Goal: Task Accomplishment & Management: Manage account settings

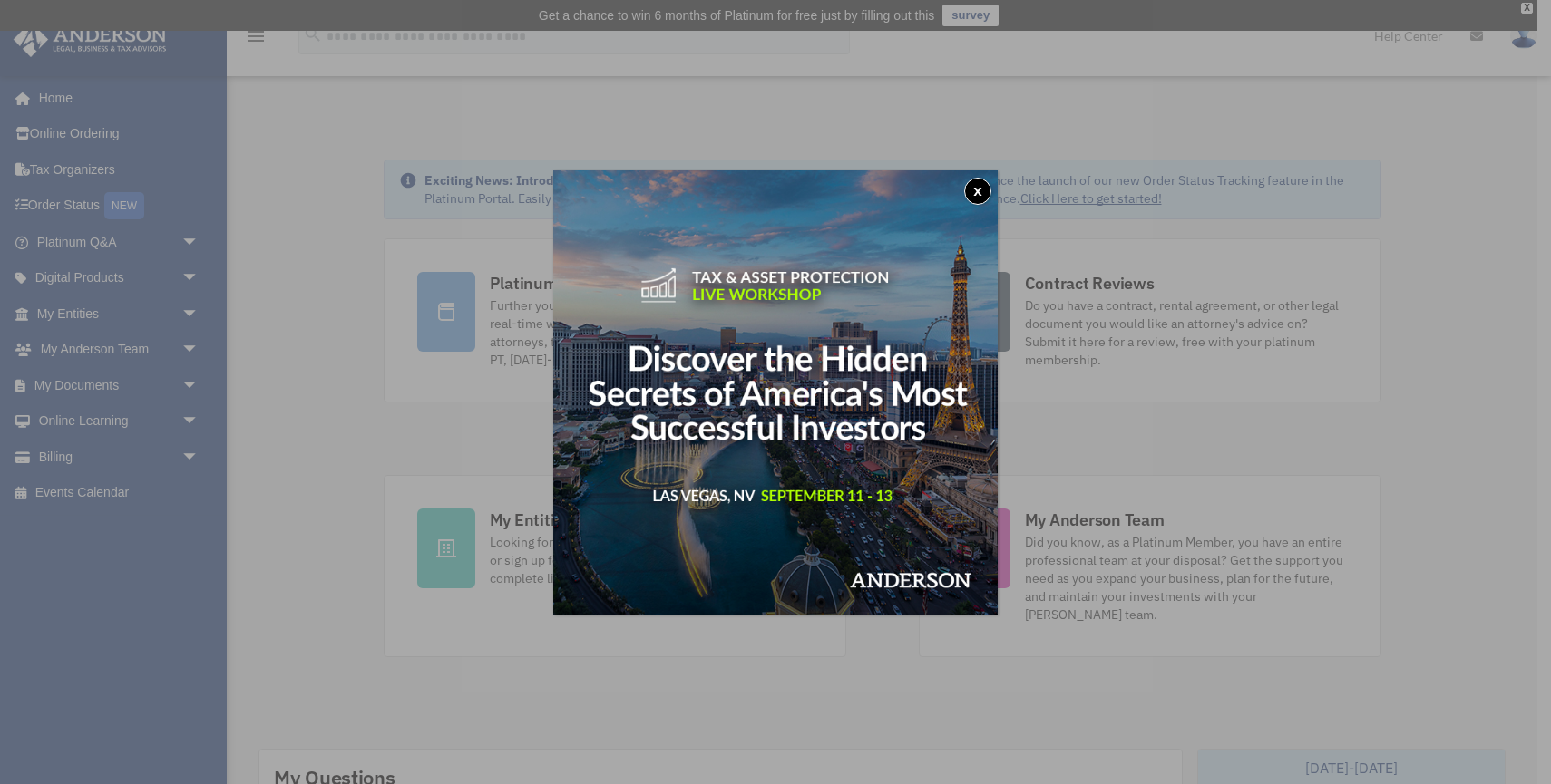
click at [984, 183] on button "x" at bounding box center [978, 191] width 28 height 28
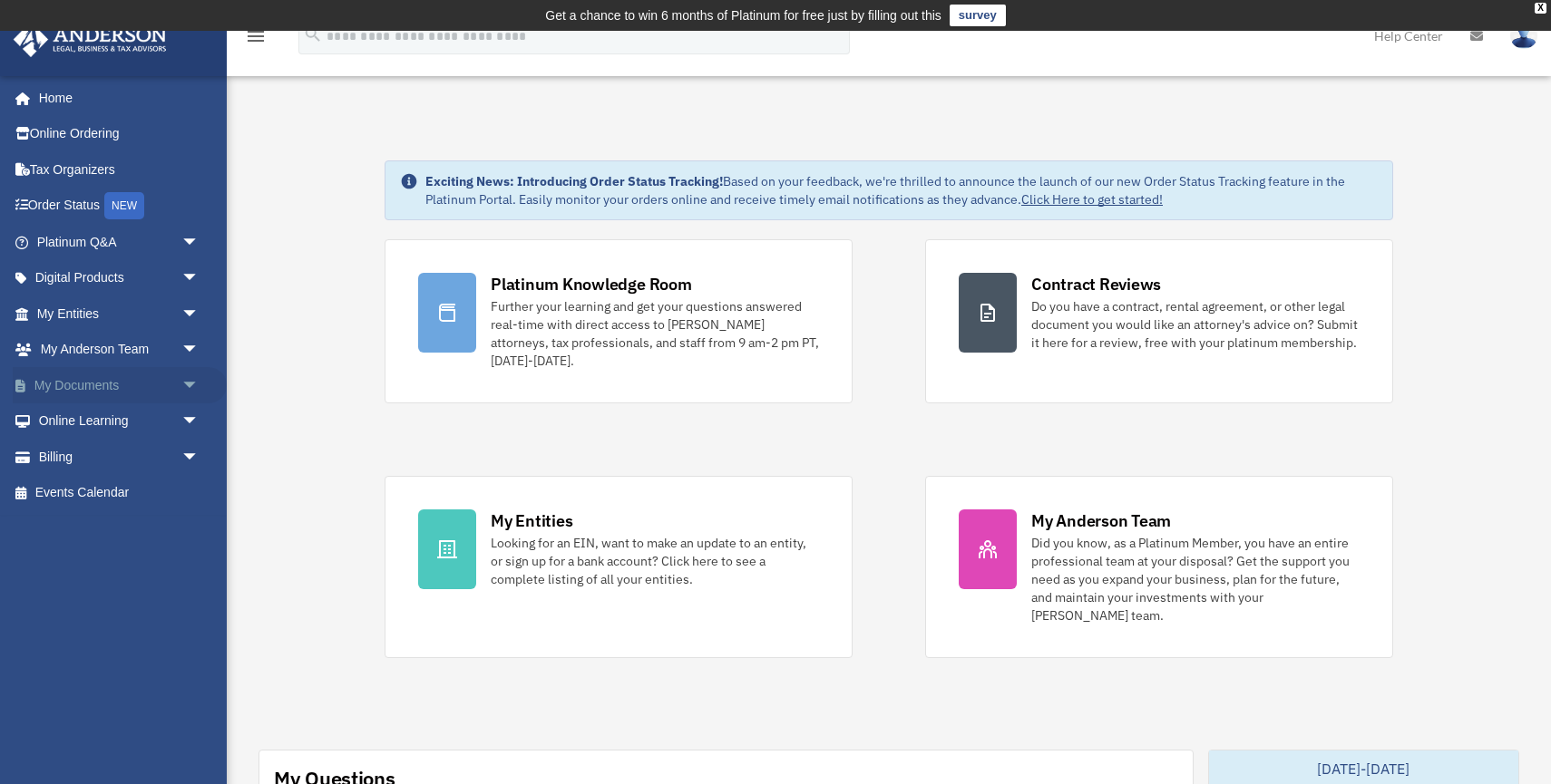
click at [122, 388] on link "My Documents arrow_drop_down" at bounding box center [119, 385] width 214 height 36
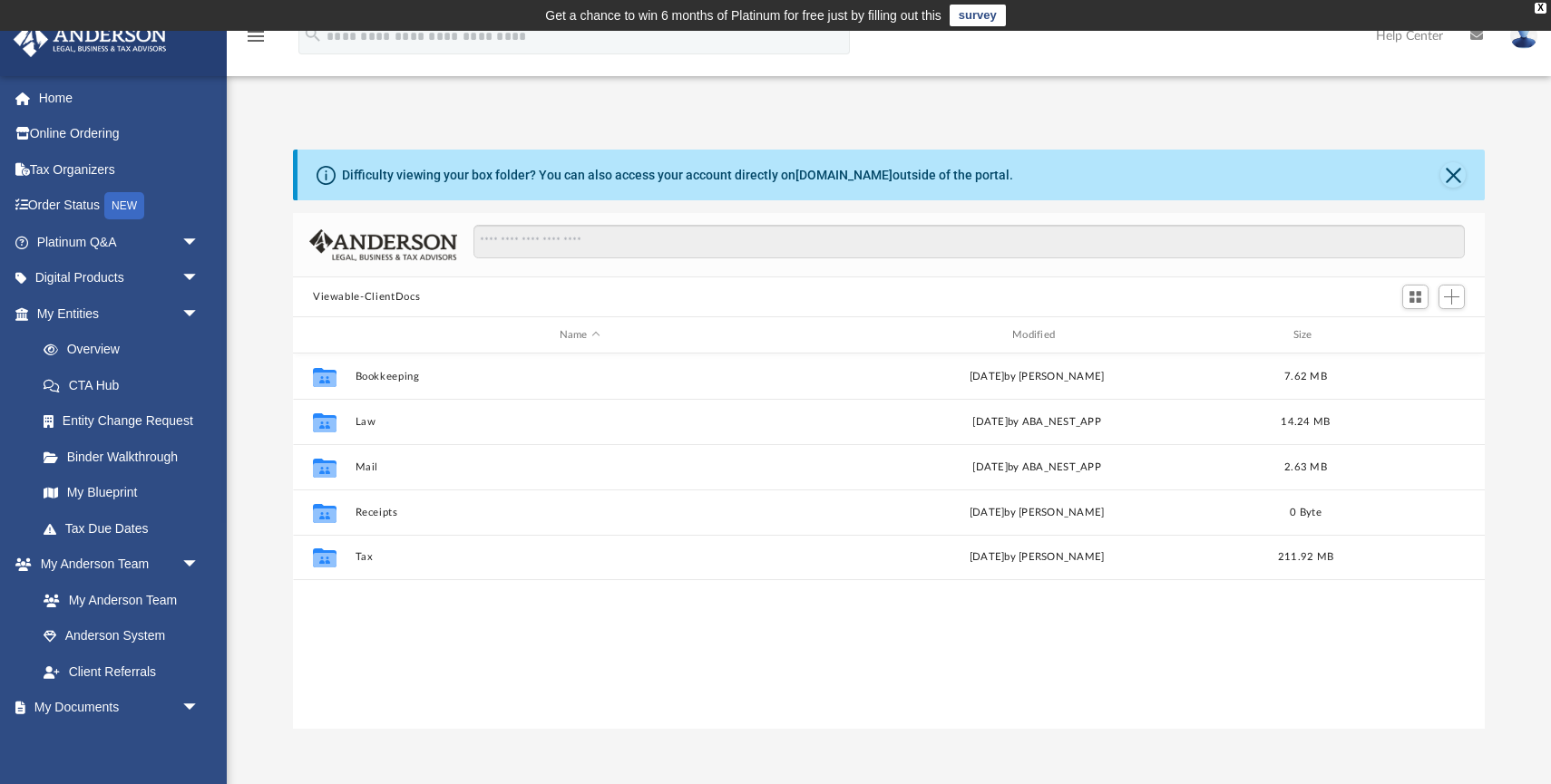
scroll to position [412, 1191]
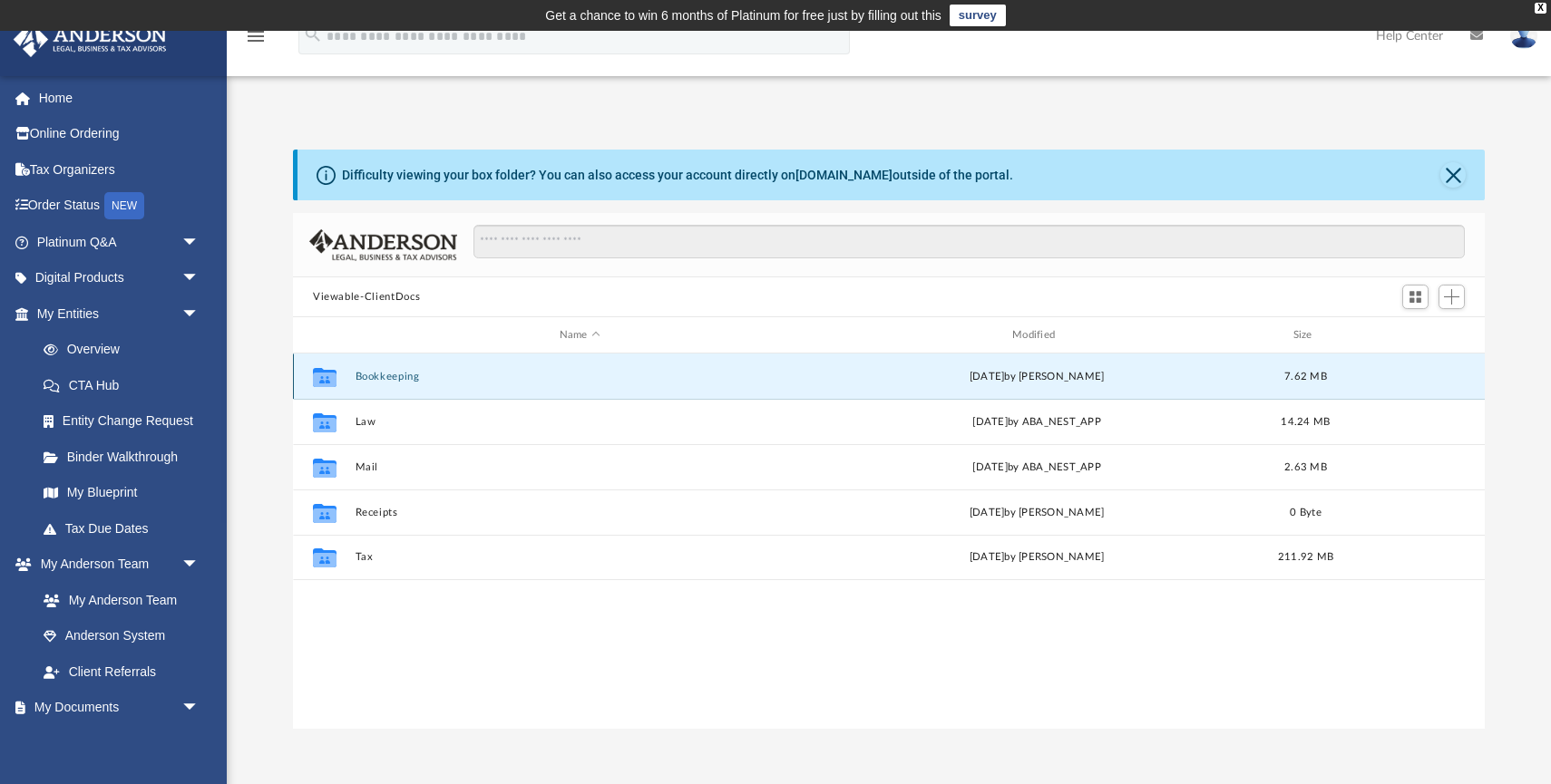
click at [415, 374] on button "Bookkeeping" at bounding box center [580, 377] width 449 height 11
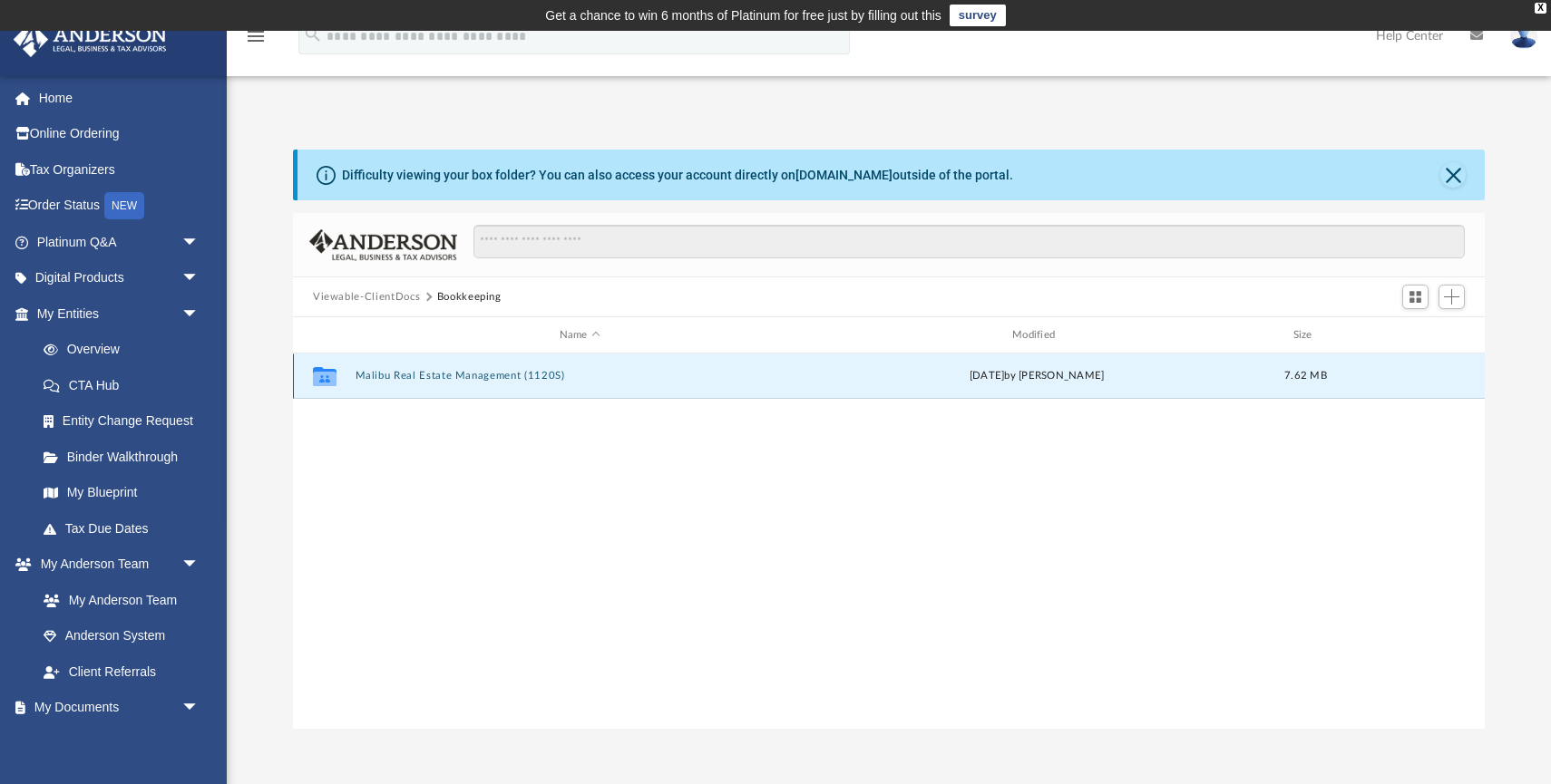
click at [415, 375] on button "Malibu Real Estate Management (1120S)" at bounding box center [580, 376] width 449 height 11
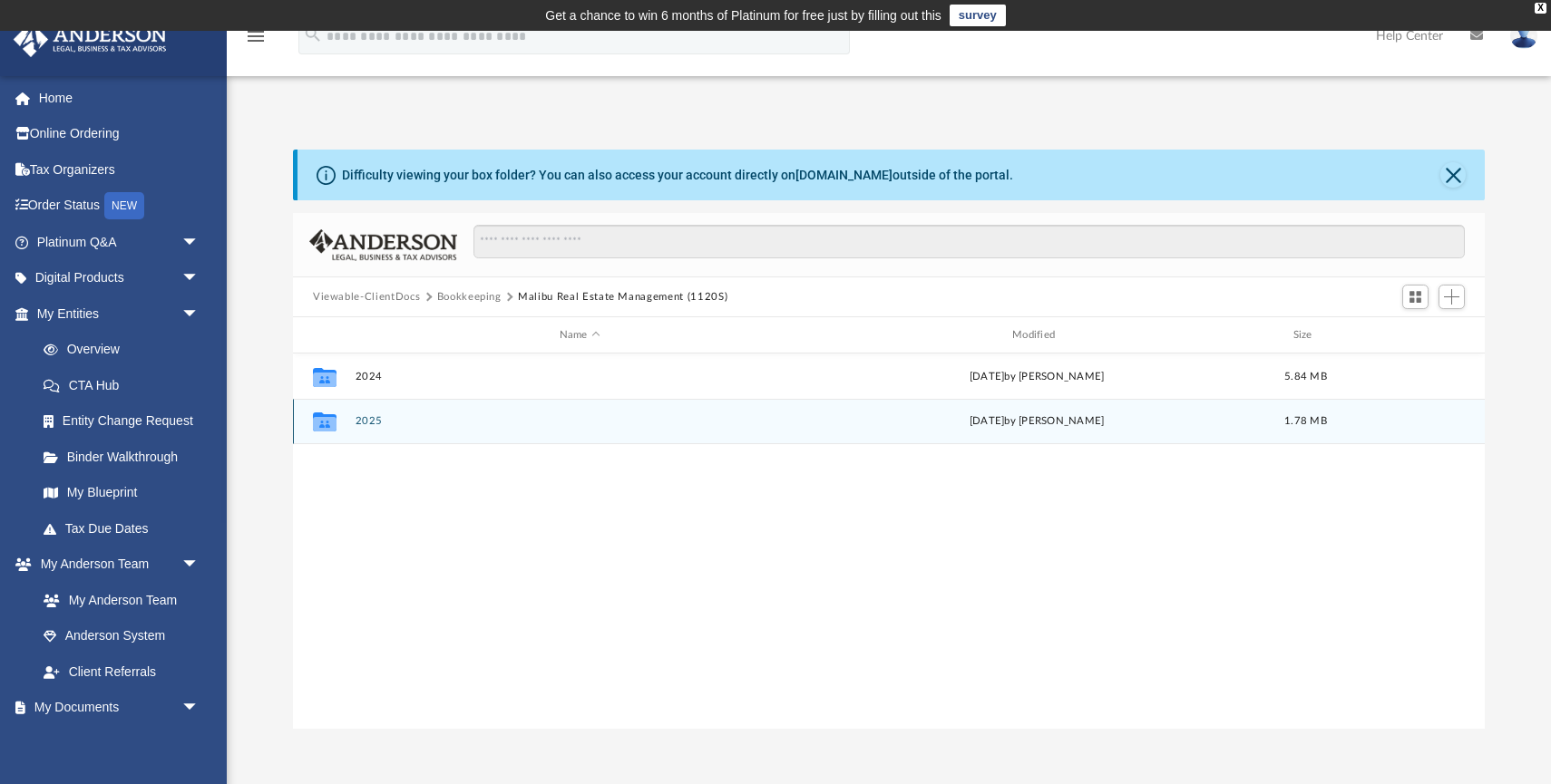
click at [390, 416] on button "2025" at bounding box center [580, 421] width 449 height 11
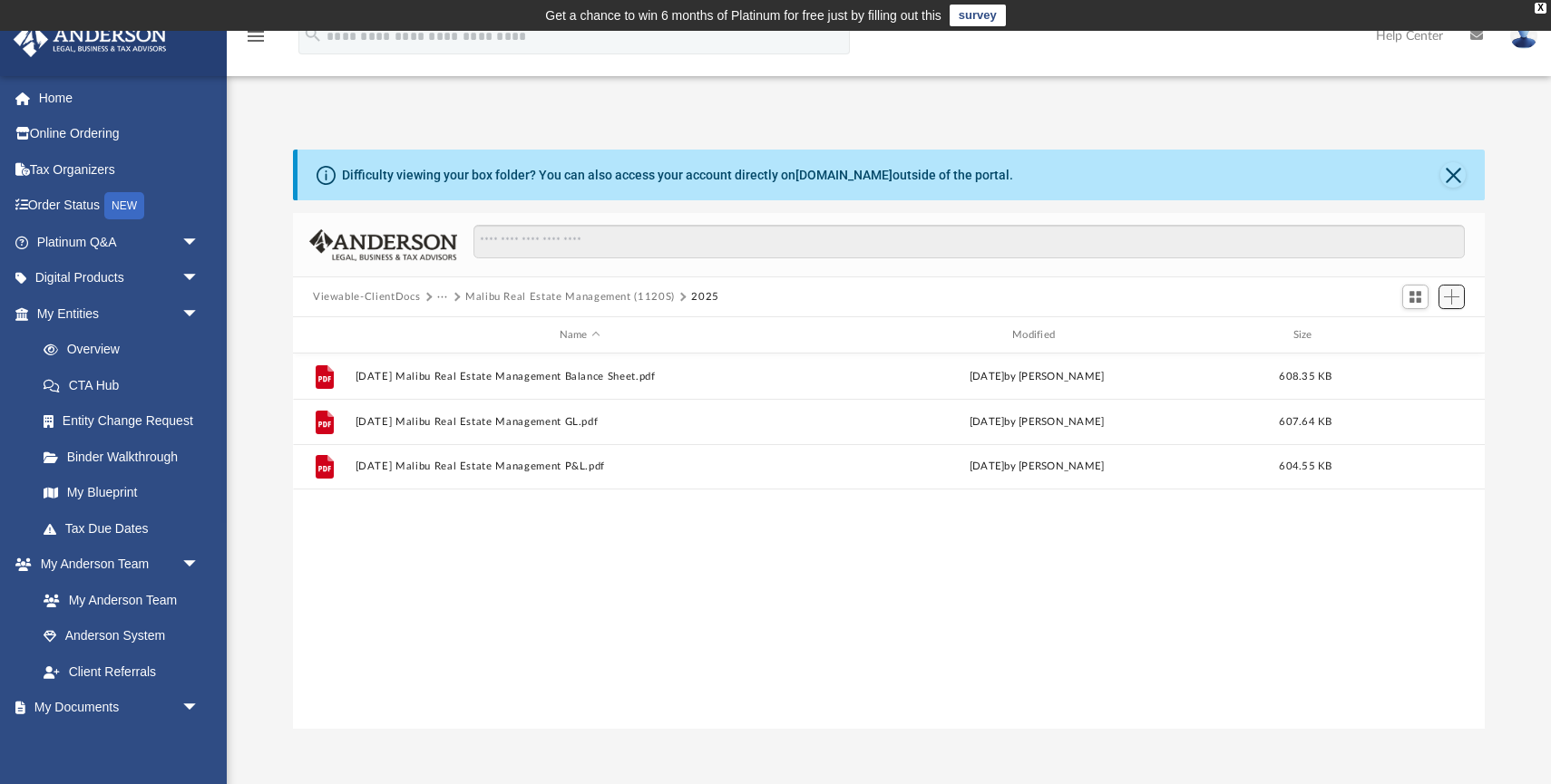
click at [1460, 295] on button "Add" at bounding box center [1452, 298] width 28 height 26
click at [1429, 335] on li "Upload" at bounding box center [1425, 332] width 58 height 19
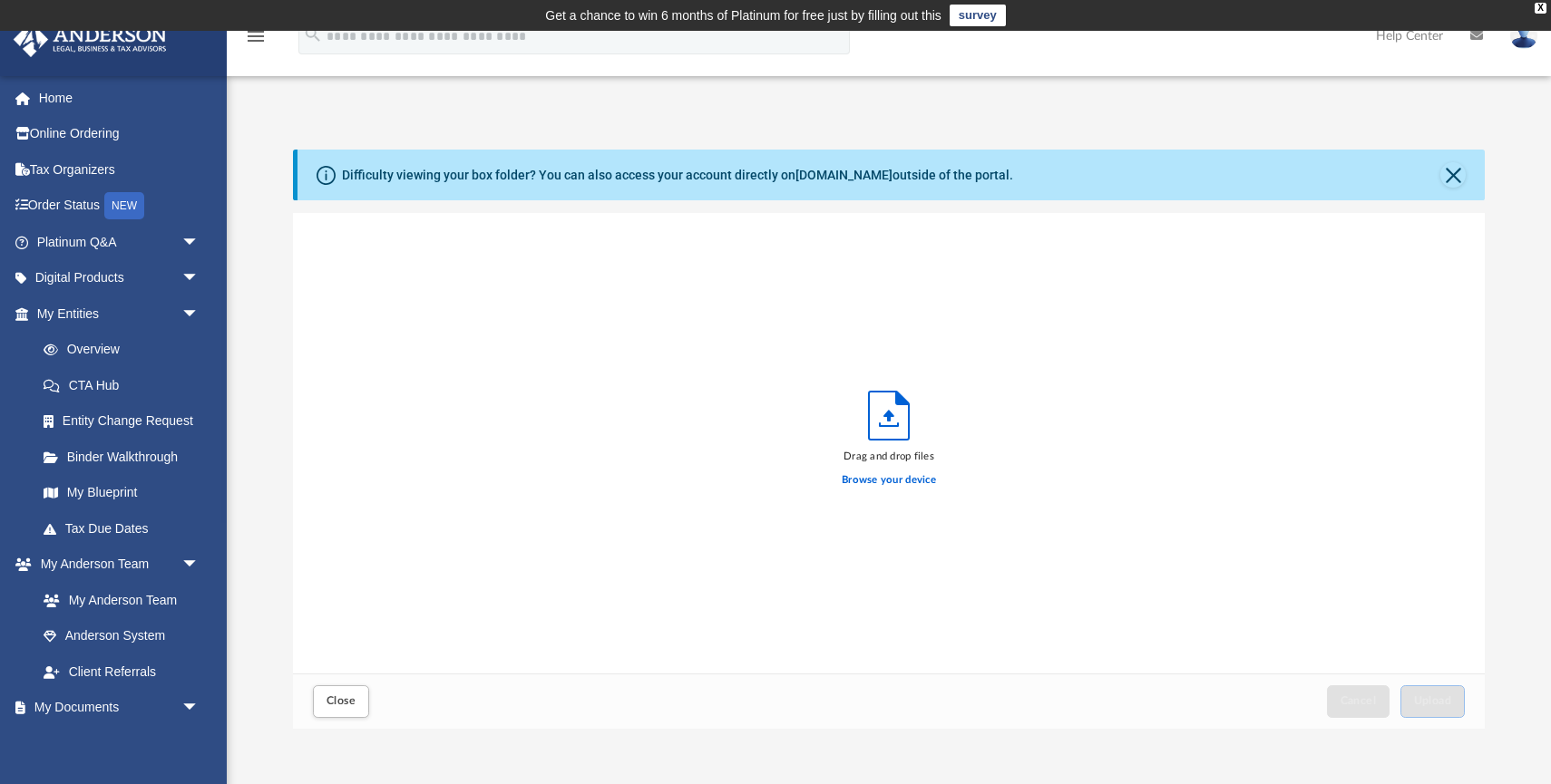
scroll to position [460, 1191]
click at [883, 487] on label "Browse your device" at bounding box center [888, 480] width 94 height 16
click at [0, 0] on input "Browse your device" at bounding box center [0, 0] width 0 height 0
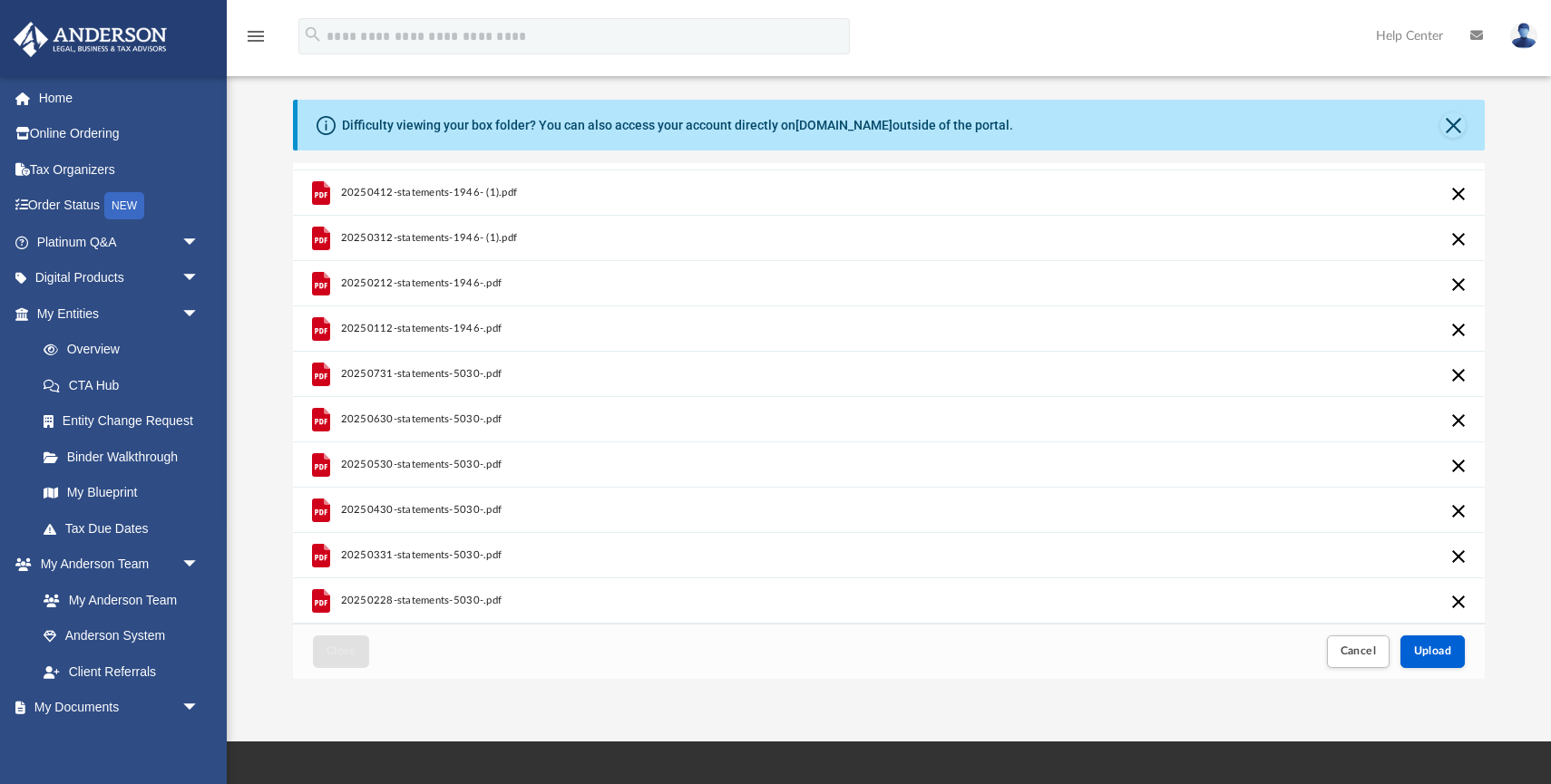
scroll to position [70, 0]
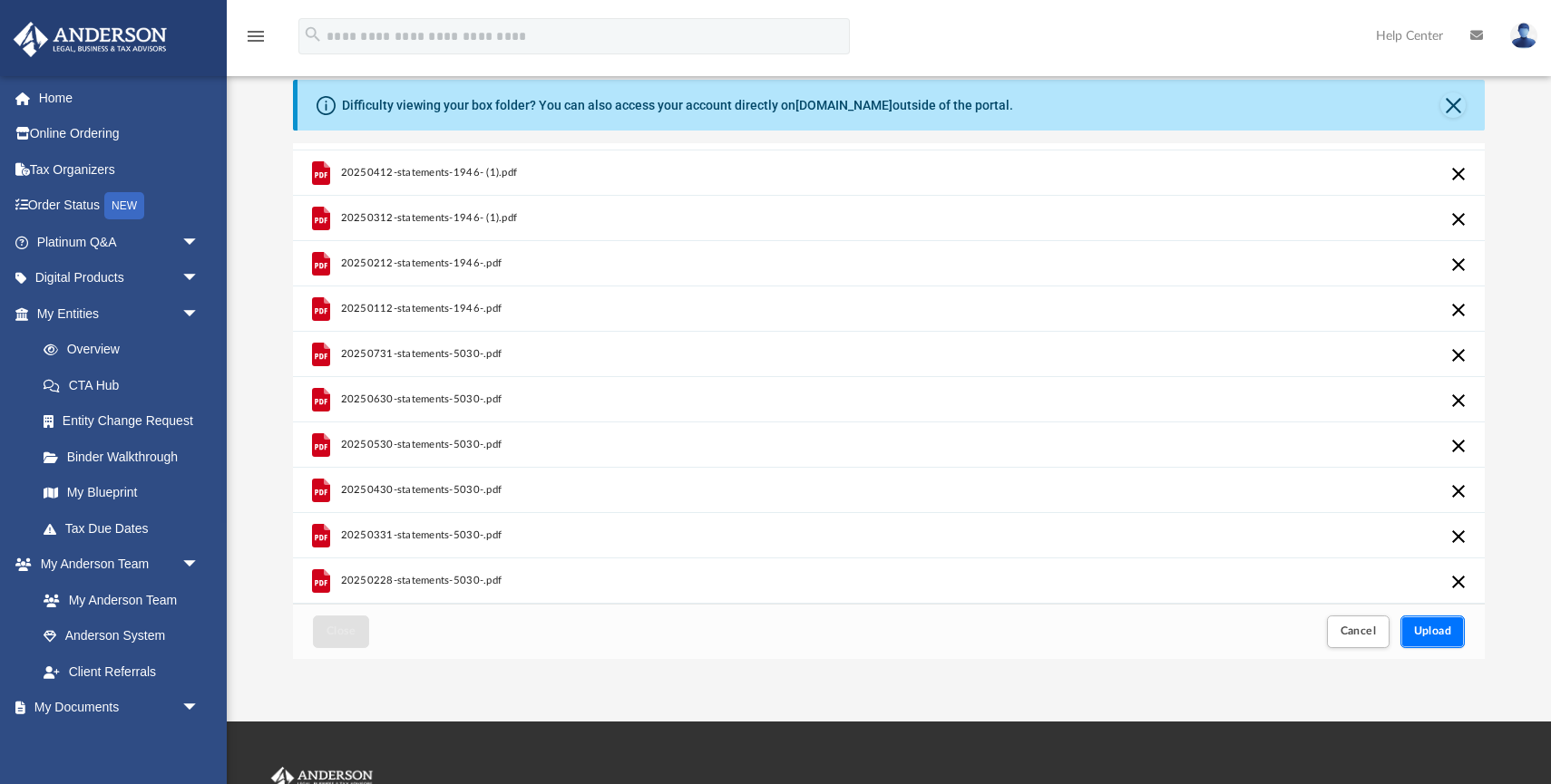
click at [1445, 632] on span "Upload" at bounding box center [1433, 630] width 38 height 10
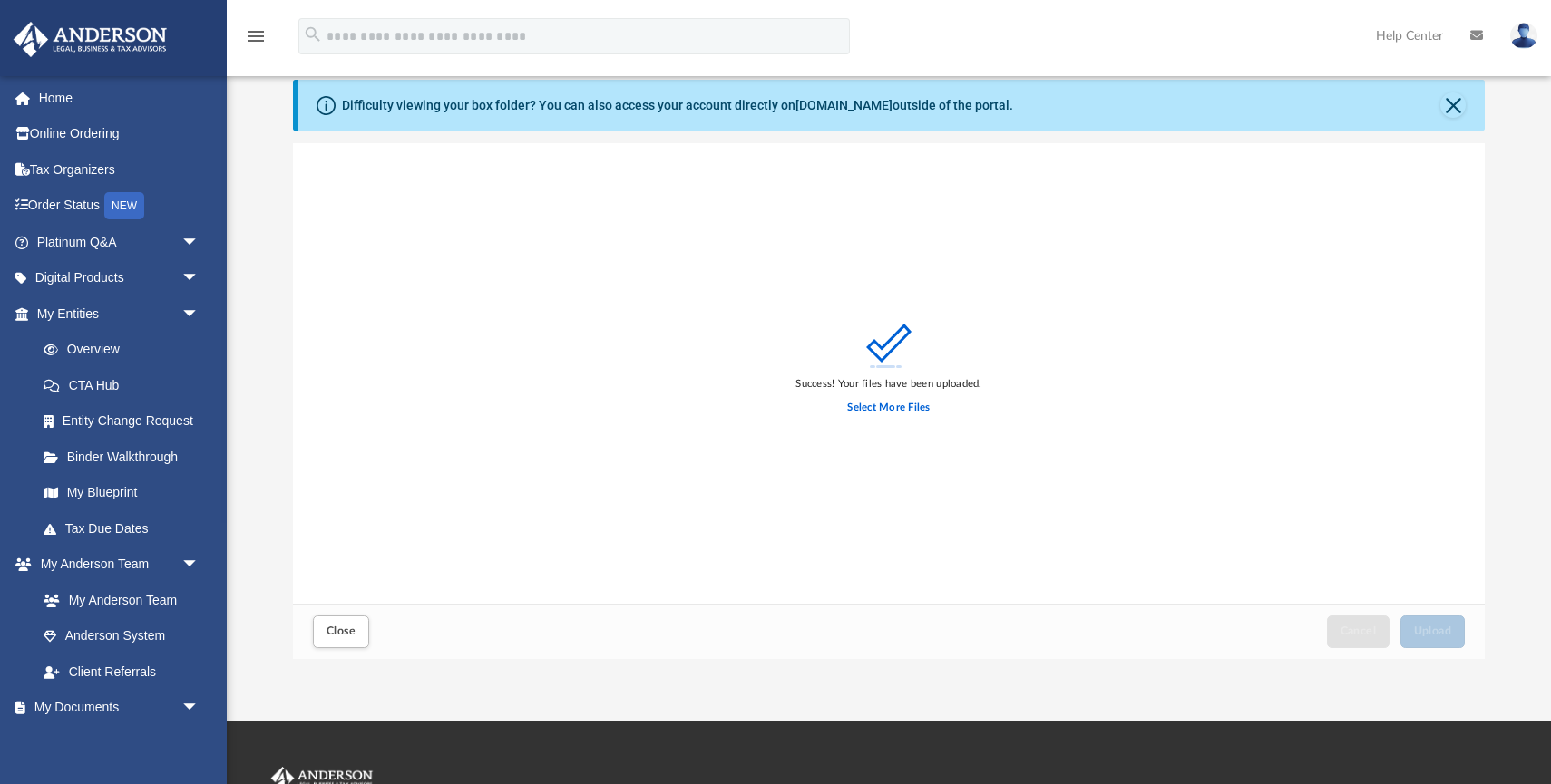
scroll to position [0, 0]
